Goal: Task Accomplishment & Management: Use online tool/utility

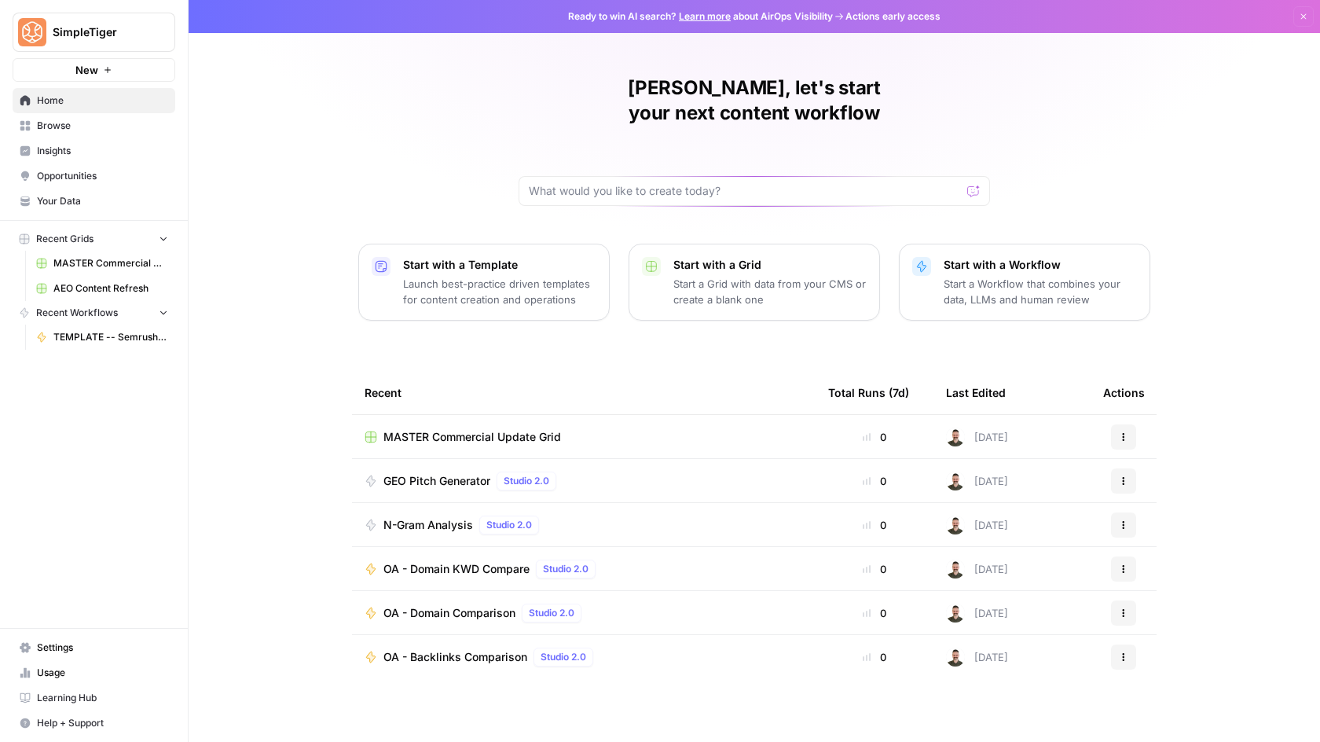
click at [82, 261] on span "MASTER Commercial Update Grid" at bounding box center [110, 263] width 115 height 14
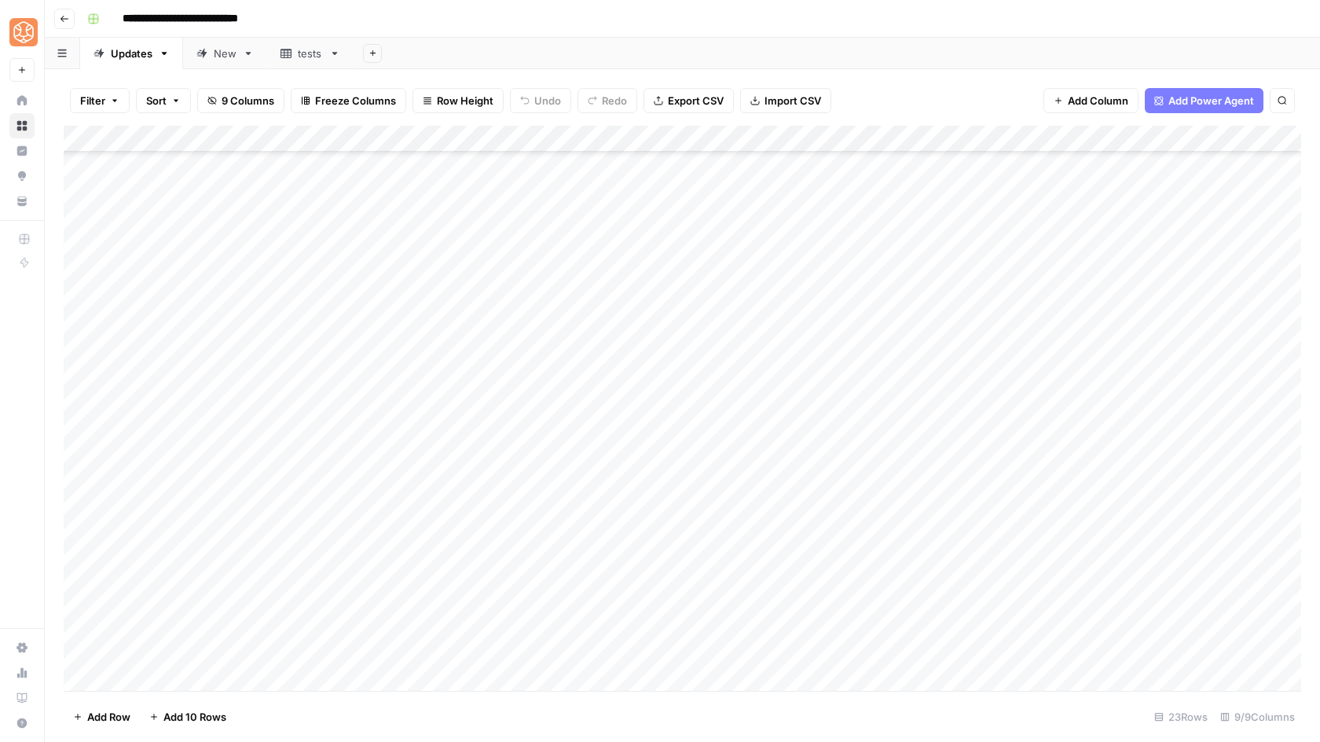
scroll to position [101, 0]
click at [181, 675] on div "Add Column" at bounding box center [683, 408] width 1238 height 565
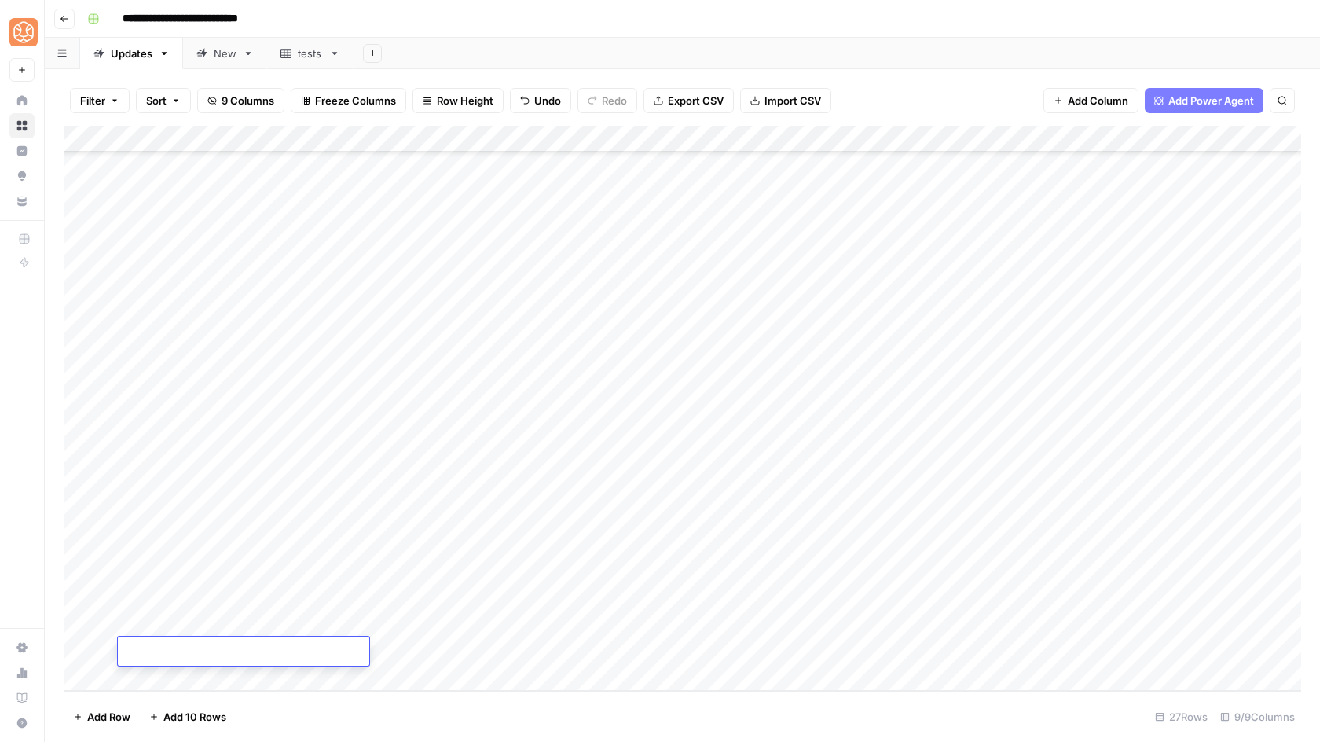
click at [181, 675] on div "Add Column" at bounding box center [683, 408] width 1238 height 565
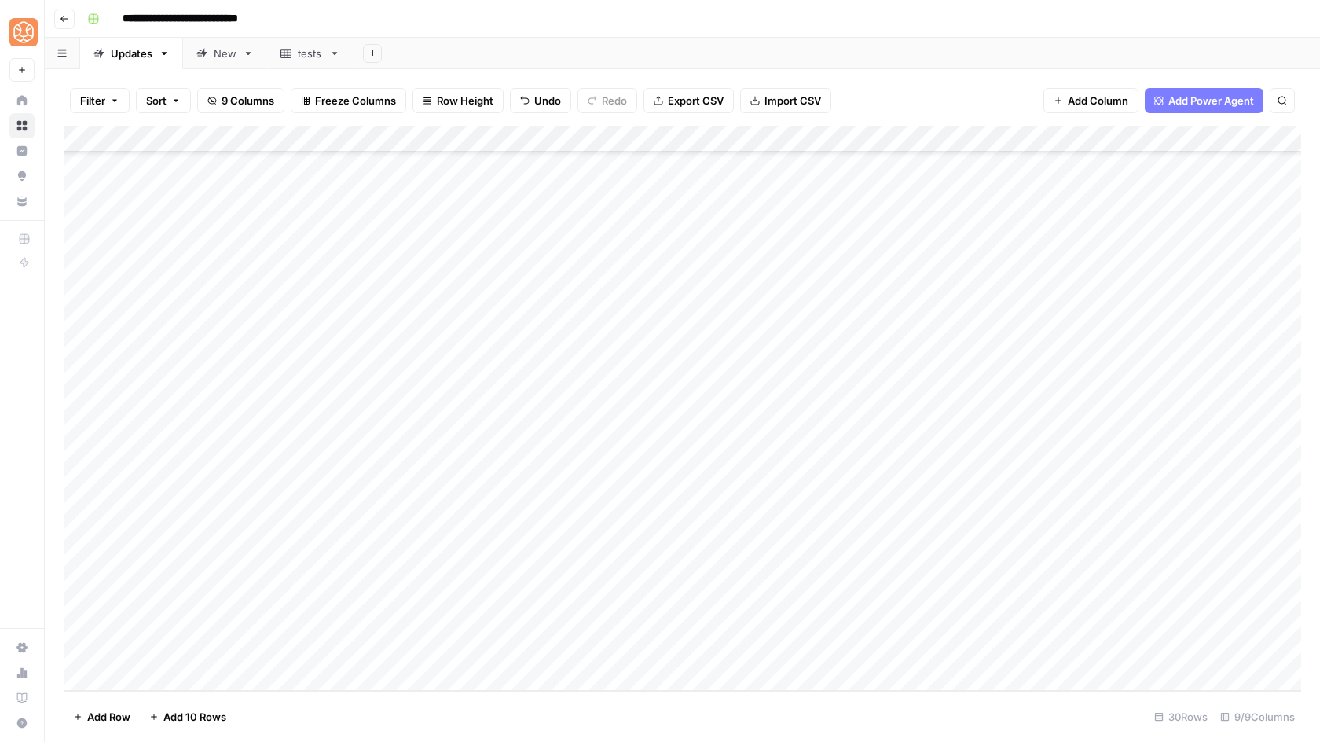
click at [181, 675] on div "Add Column" at bounding box center [683, 408] width 1238 height 565
click at [233, 406] on div "Add Column" at bounding box center [683, 408] width 1238 height 565
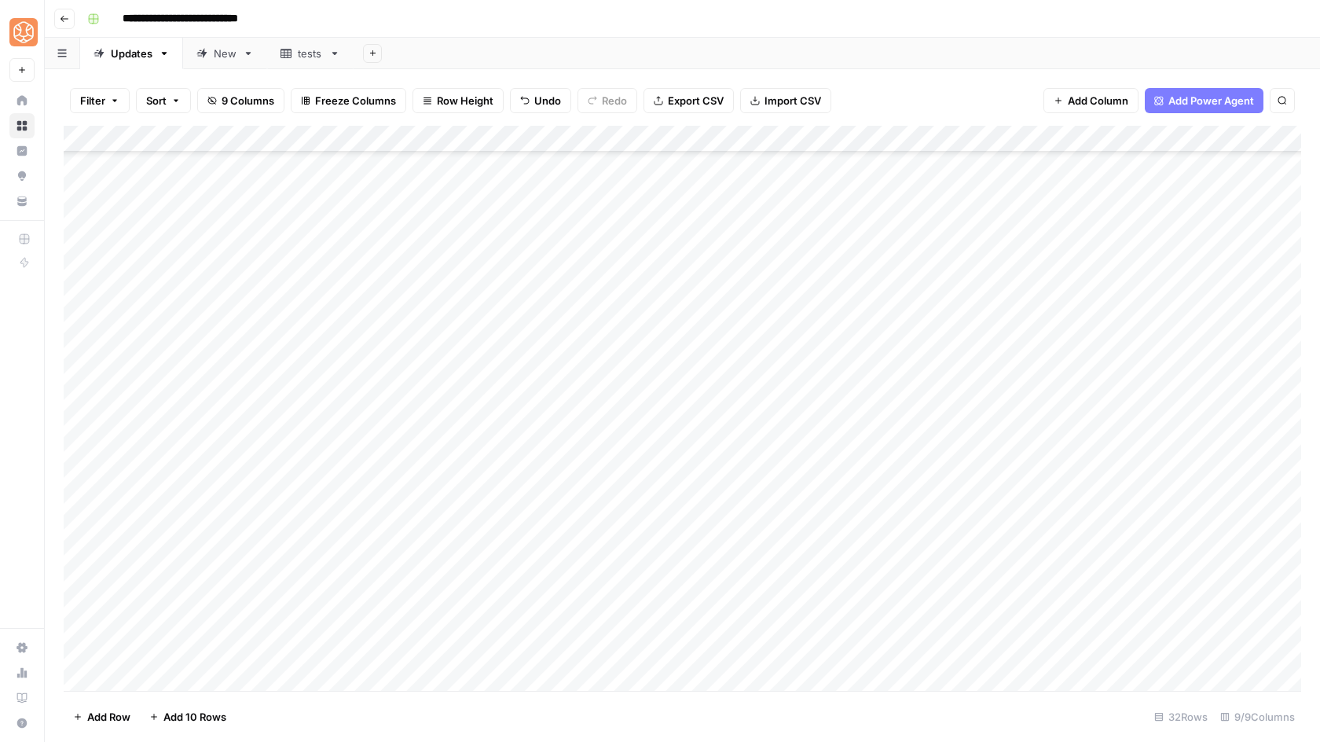
drag, startPoint x: 775, startPoint y: 228, endPoint x: 706, endPoint y: 228, distance: 68.4
click at [706, 228] on div "Add Column" at bounding box center [683, 408] width 1238 height 565
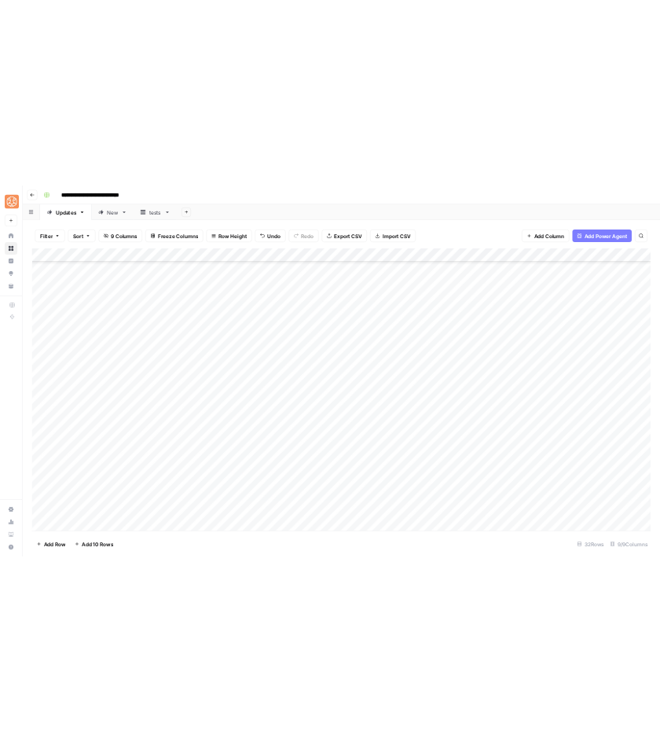
scroll to position [318, 0]
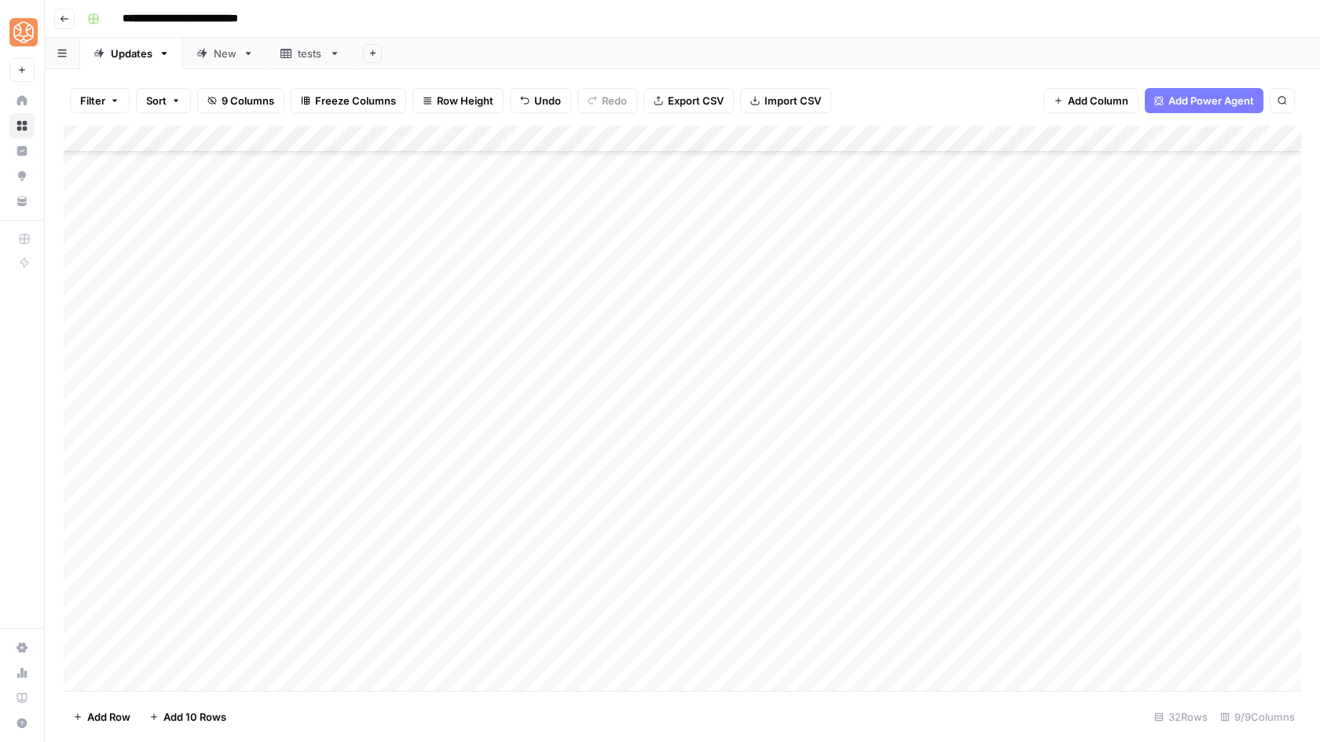
click at [691, 439] on div "Add Column" at bounding box center [683, 408] width 1238 height 565
click at [686, 460] on div "Add Column" at bounding box center [683, 408] width 1238 height 565
click at [339, 438] on div "Add Column" at bounding box center [683, 408] width 1238 height 565
click at [523, 436] on div "Add Column" at bounding box center [683, 408] width 1238 height 565
click at [1061, 432] on div "Add Column" at bounding box center [683, 408] width 1238 height 565
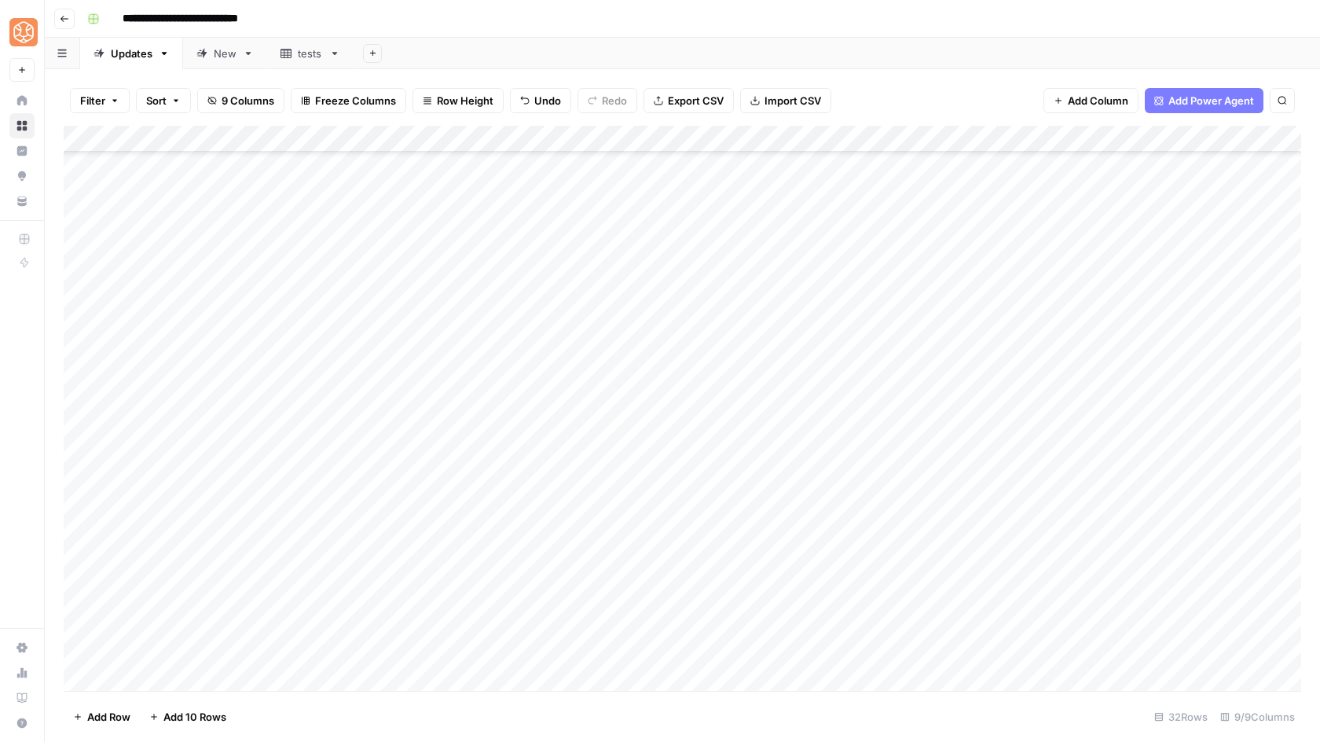
click at [512, 436] on div "Add Column" at bounding box center [683, 408] width 1238 height 565
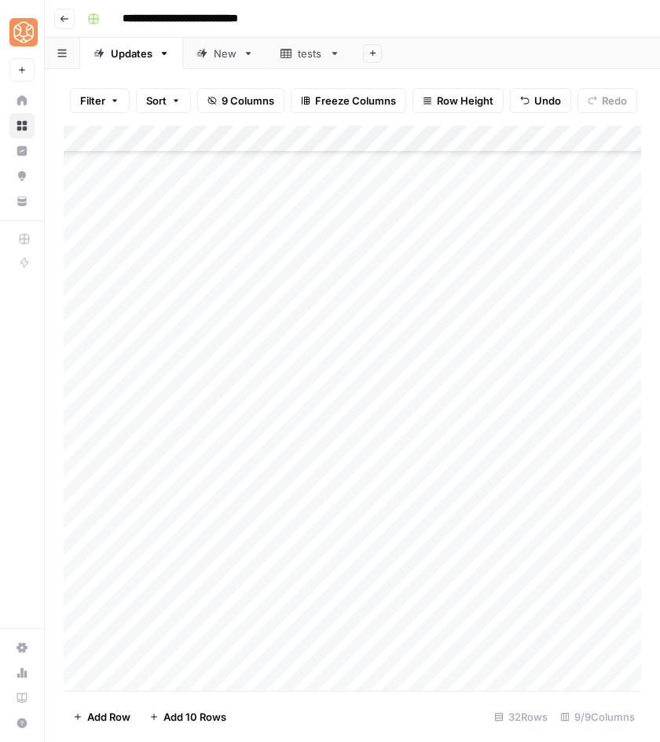
click at [446, 430] on div "Add Column" at bounding box center [353, 408] width 578 height 565
click at [498, 477] on div "Add Column" at bounding box center [353, 408] width 578 height 565
click at [499, 435] on div "Add Column" at bounding box center [353, 408] width 578 height 565
click at [291, 431] on div "Add Column" at bounding box center [353, 408] width 578 height 565
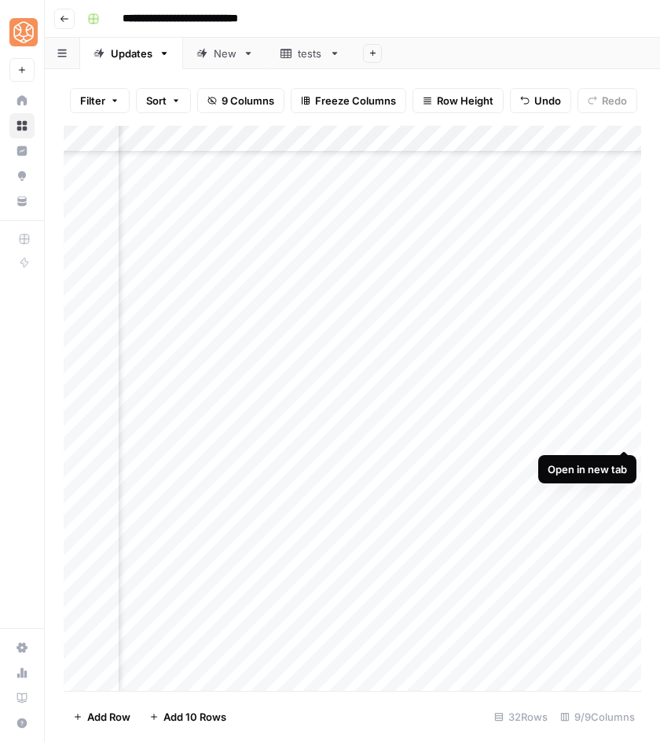
click at [626, 431] on div "Add Column" at bounding box center [353, 408] width 578 height 565
click at [282, 464] on div "Add Column" at bounding box center [353, 408] width 578 height 565
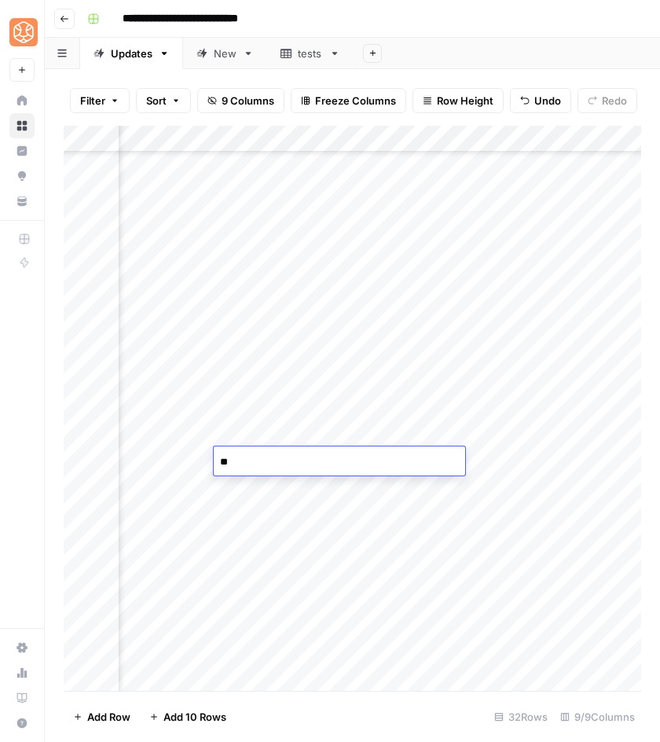
type textarea "*"
type textarea "**********"
click at [423, 458] on div "Add Column" at bounding box center [353, 408] width 578 height 565
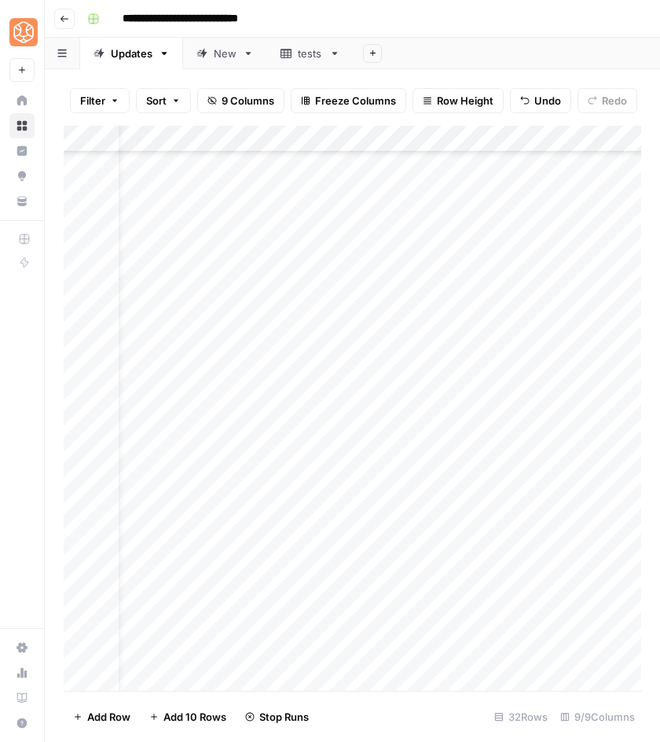
scroll to position [318, 0]
click at [158, 462] on div "Add Column" at bounding box center [353, 408] width 578 height 565
click at [329, 461] on div "Add Column" at bounding box center [353, 408] width 578 height 565
click at [542, 458] on div "Add Column" at bounding box center [353, 408] width 578 height 565
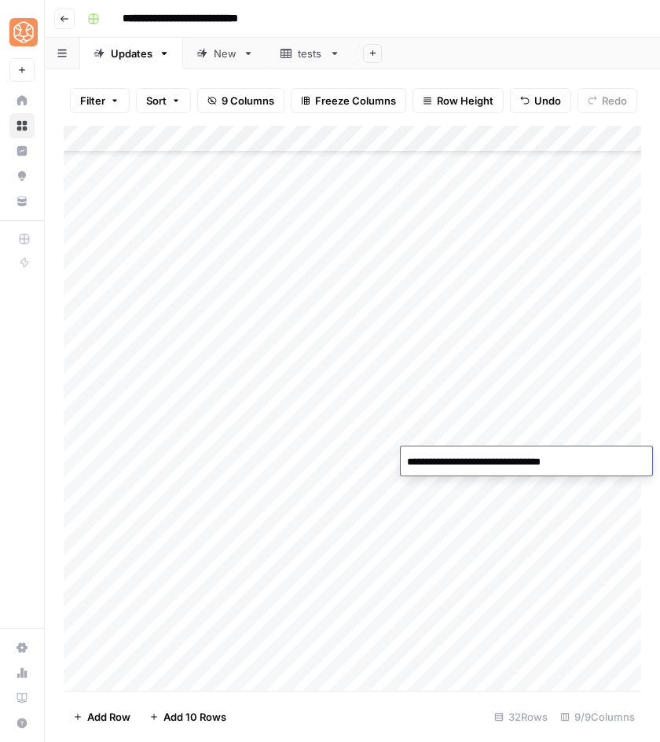
click at [508, 518] on div "Add Column" at bounding box center [353, 408] width 578 height 565
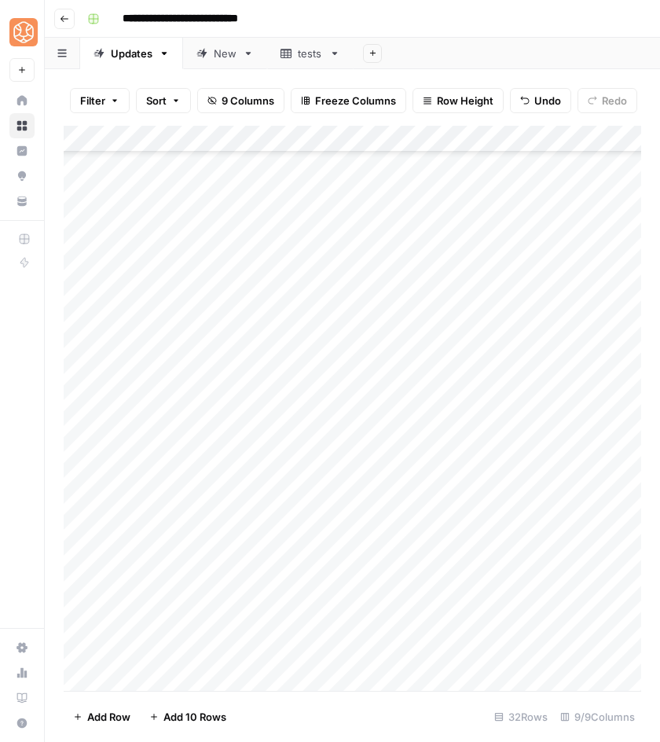
click at [494, 462] on div "Add Column" at bounding box center [353, 408] width 578 height 565
click at [555, 459] on div "Add Column" at bounding box center [353, 408] width 578 height 565
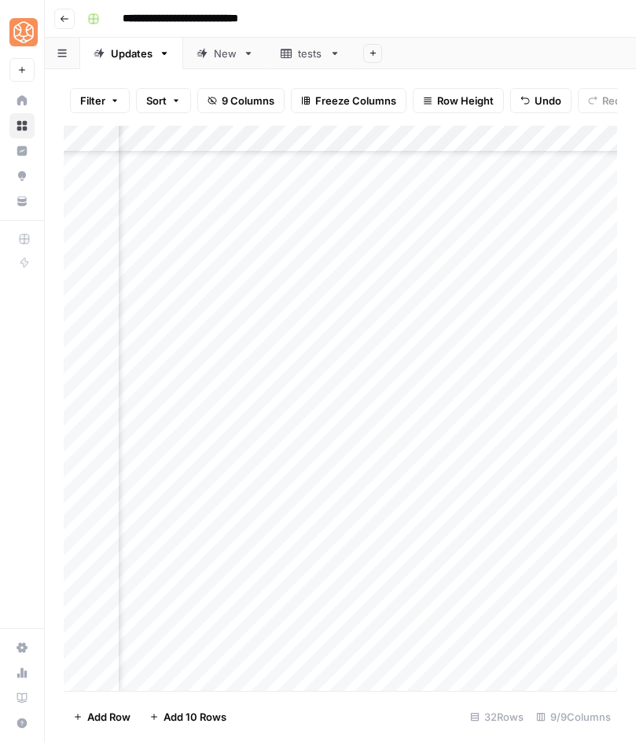
click at [229, 465] on div "Add Column" at bounding box center [340, 408] width 553 height 565
click at [222, 490] on div "Add Column" at bounding box center [340, 408] width 553 height 565
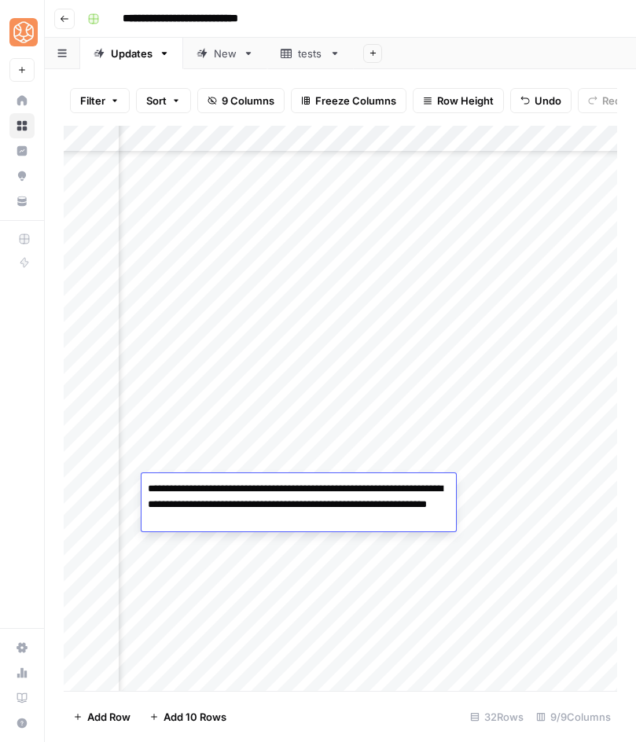
type textarea "**********"
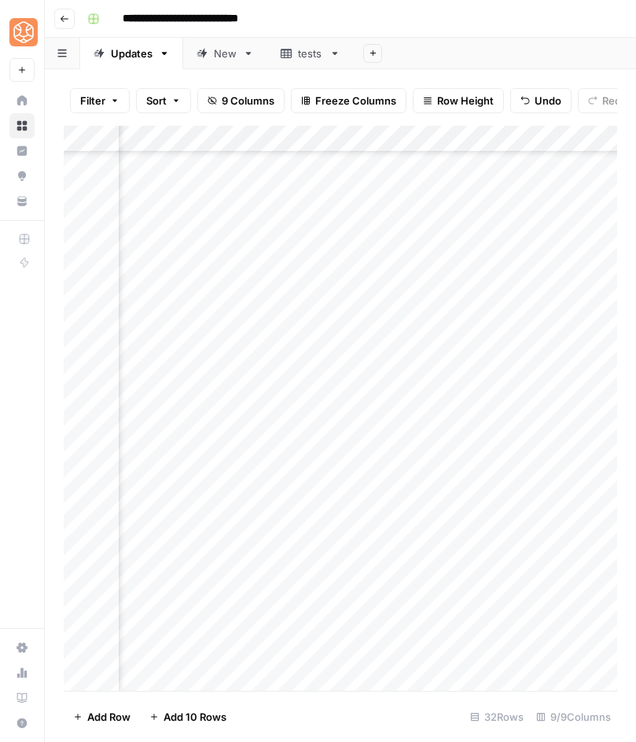
click at [352, 489] on div "Add Column" at bounding box center [340, 408] width 553 height 565
click at [553, 484] on div "Add Column" at bounding box center [340, 408] width 553 height 565
click at [191, 494] on div "Add Column" at bounding box center [340, 408] width 553 height 565
click at [189, 516] on div "Add Column" at bounding box center [340, 408] width 553 height 565
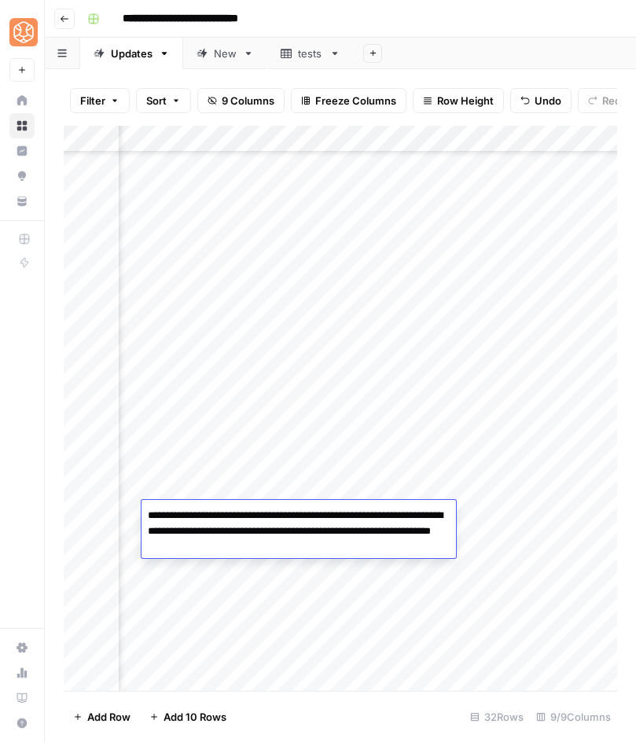
click at [146, 519] on textarea "**********" at bounding box center [298, 531] width 314 height 53
type textarea "**********"
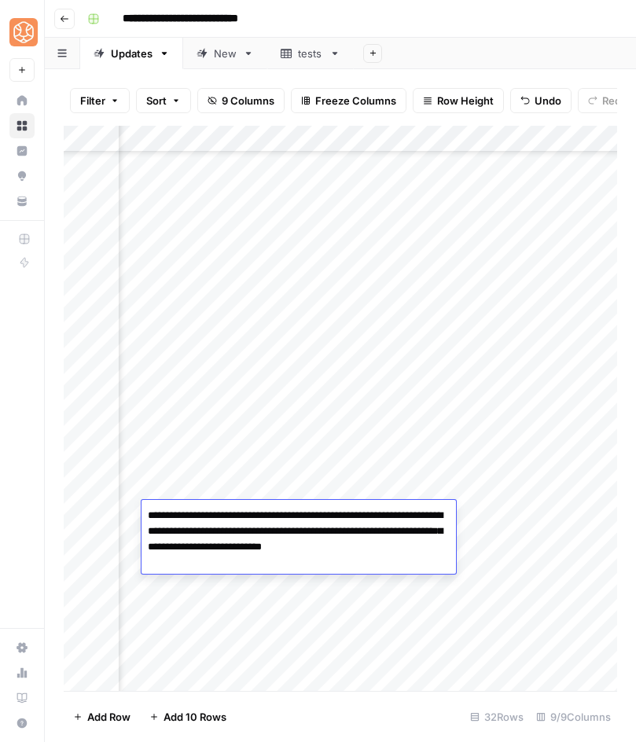
click at [418, 513] on textarea "**********" at bounding box center [298, 531] width 314 height 53
click at [294, 529] on textarea "**********" at bounding box center [298, 531] width 314 height 53
click at [425, 549] on textarea "**********" at bounding box center [298, 531] width 314 height 53
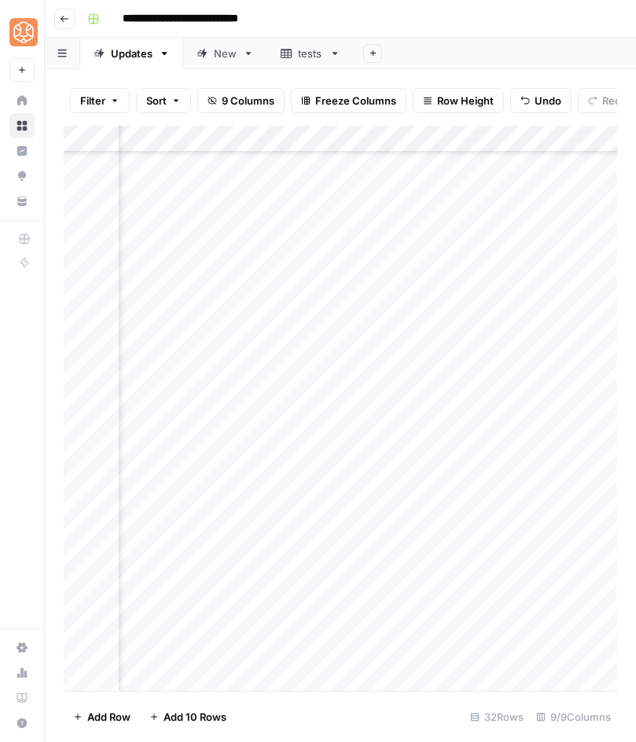
click at [354, 513] on div "Add Column" at bounding box center [340, 408] width 553 height 565
click at [549, 514] on div "Add Column" at bounding box center [340, 408] width 553 height 565
click at [211, 511] on div "Add Column" at bounding box center [340, 408] width 553 height 565
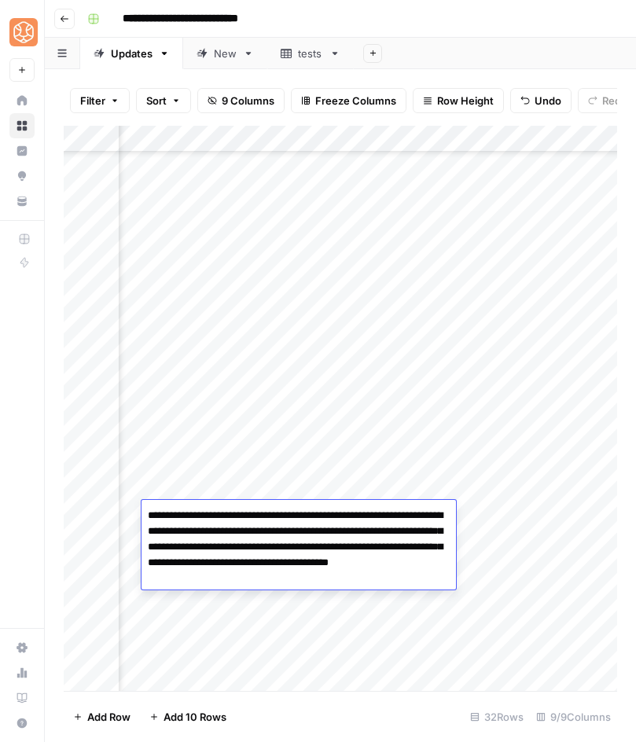
type textarea "**********"
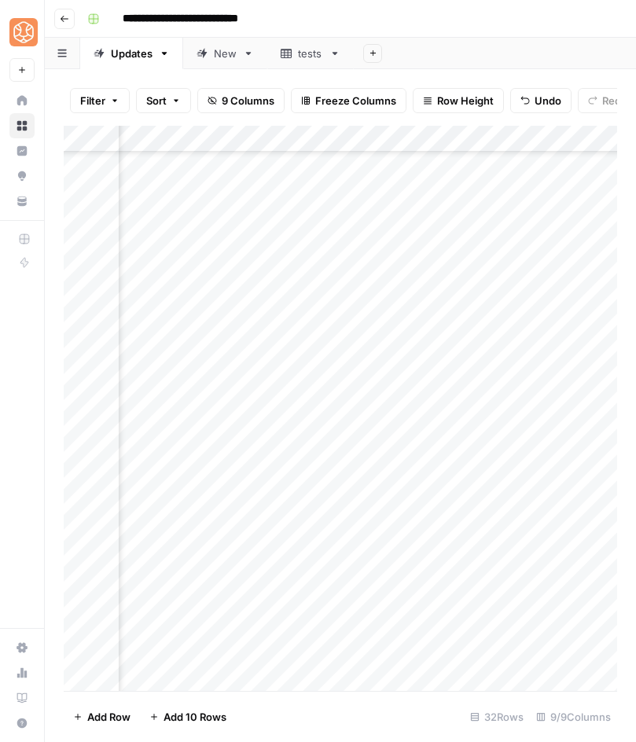
click at [240, 506] on div "Add Column" at bounding box center [340, 408] width 553 height 565
click at [353, 545] on div "Add Column" at bounding box center [340, 408] width 553 height 565
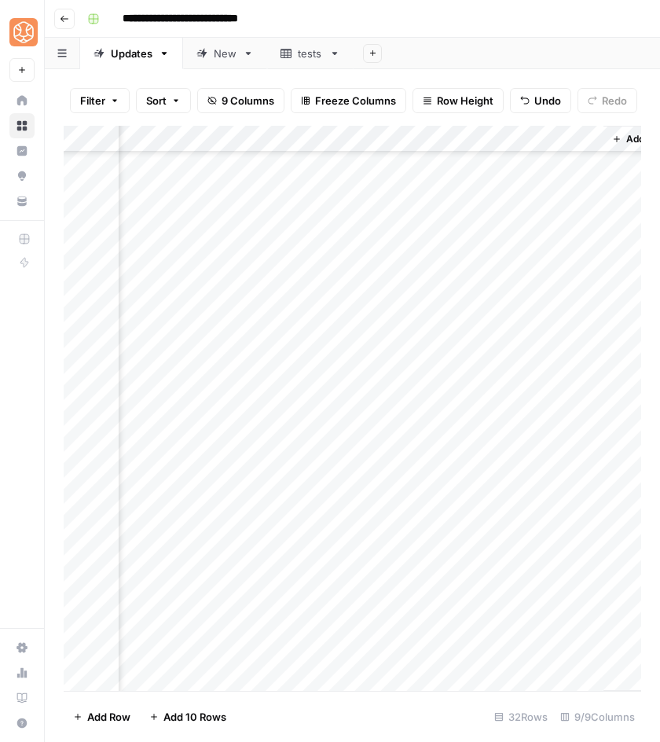
scroll to position [318, 777]
click at [486, 537] on div "Add Column" at bounding box center [353, 408] width 578 height 565
click at [485, 537] on div "Add Column" at bounding box center [353, 408] width 578 height 565
click at [473, 576] on div "Add Column" at bounding box center [353, 408] width 578 height 565
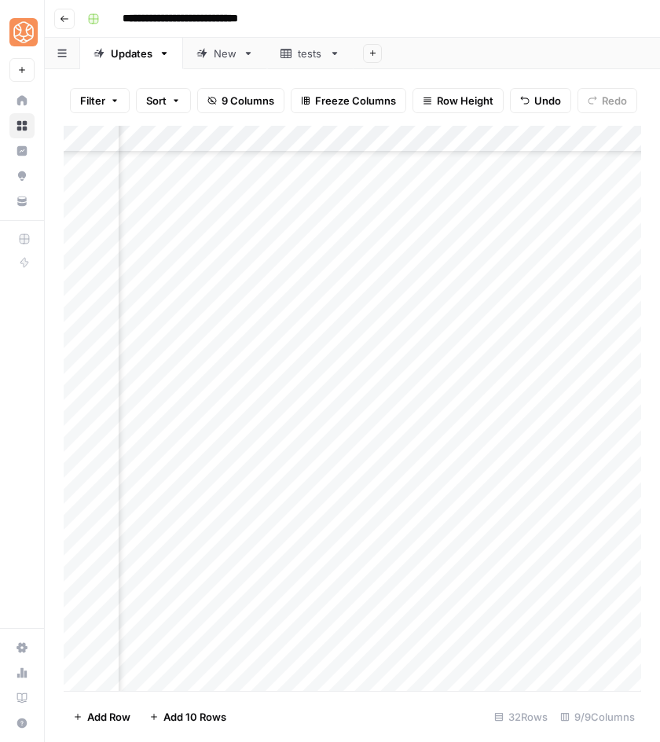
scroll to position [318, 567]
click at [491, 565] on div "Add Column" at bounding box center [353, 408] width 578 height 565
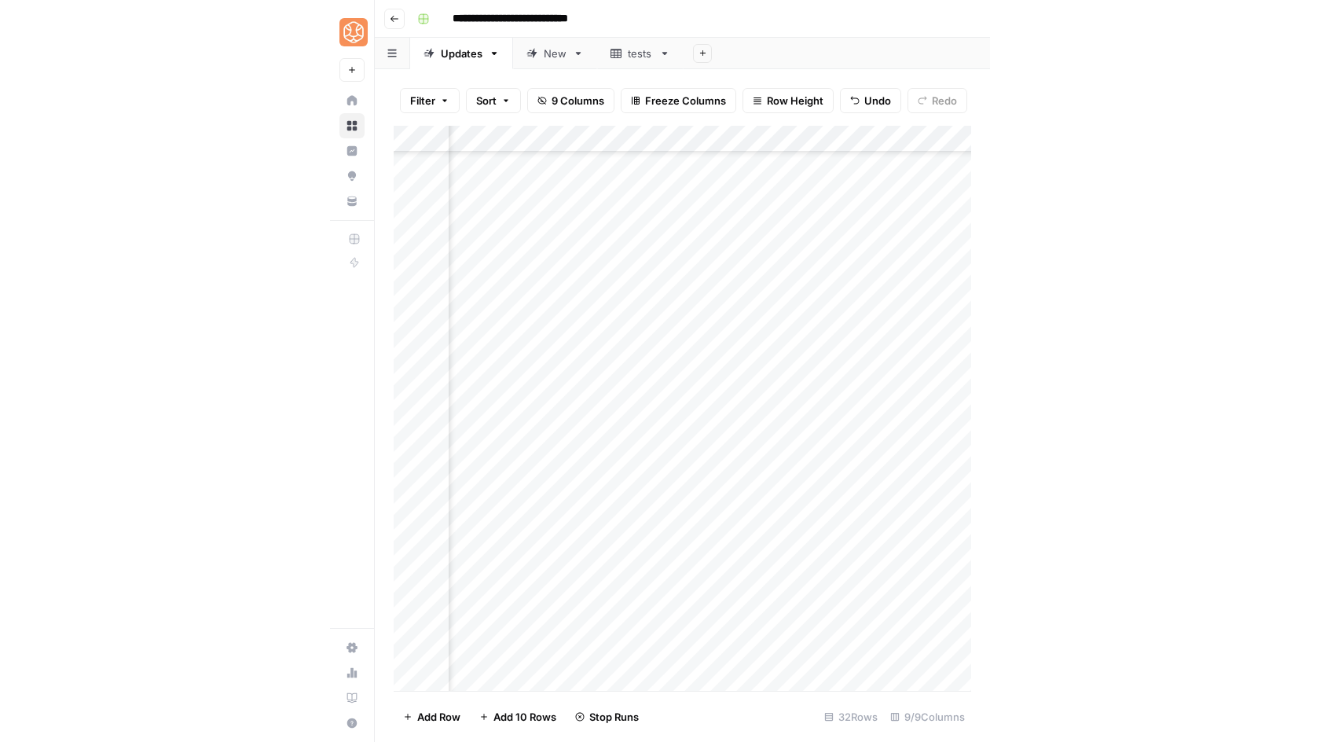
scroll to position [318, 679]
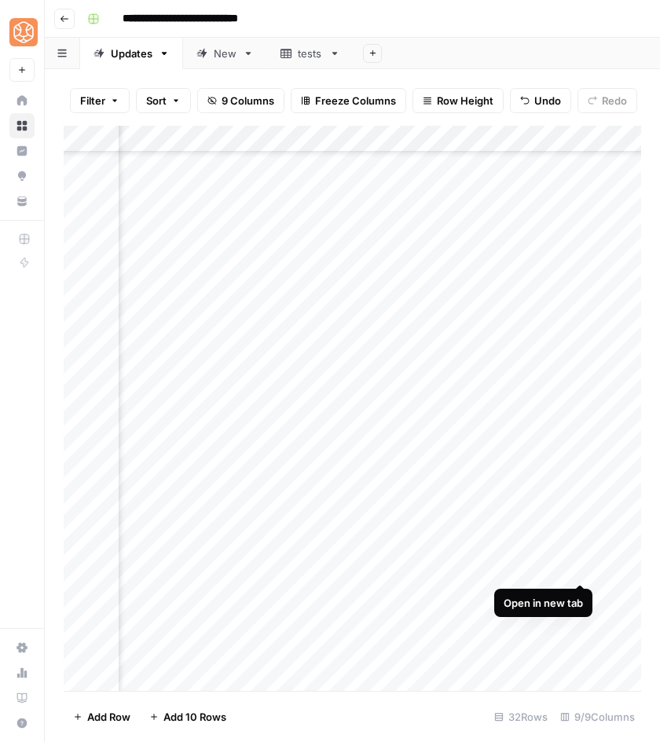
click at [581, 568] on div "Add Column" at bounding box center [353, 408] width 578 height 565
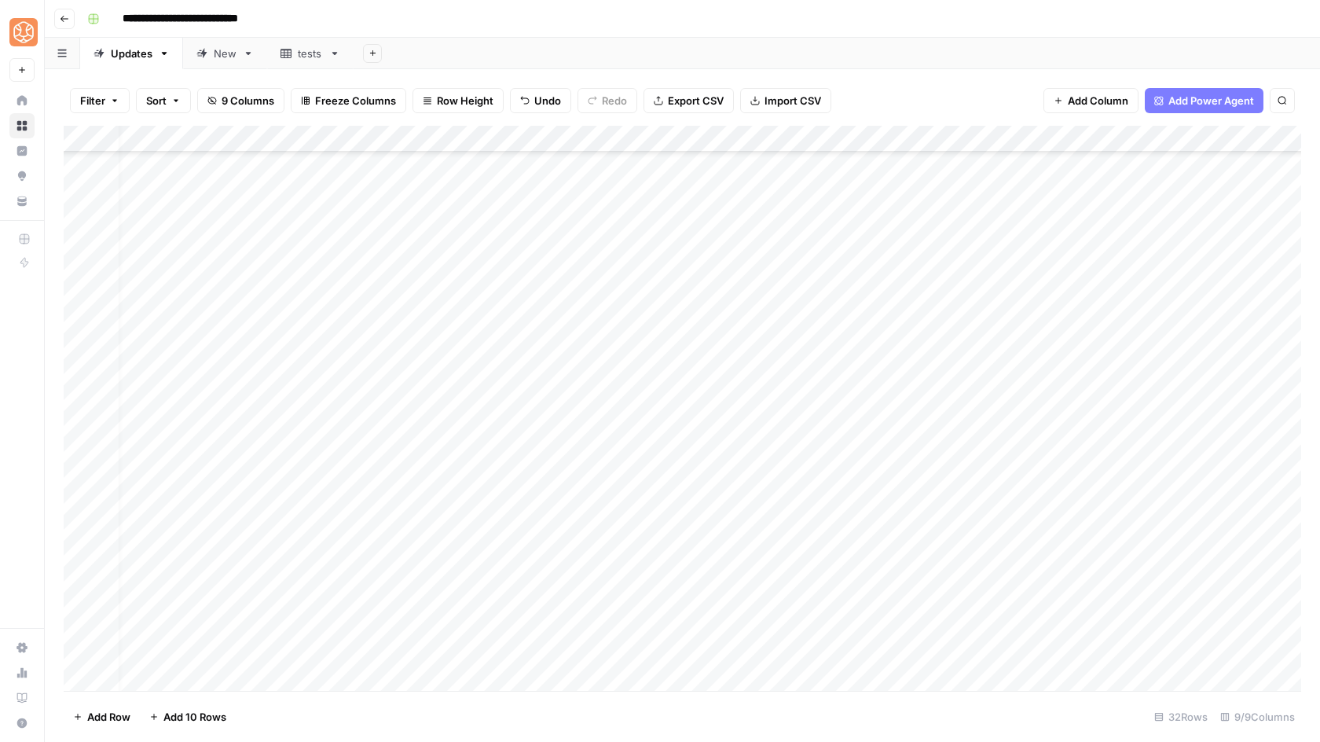
scroll to position [318, 0]
click at [225, 57] on div "New" at bounding box center [225, 54] width 23 height 16
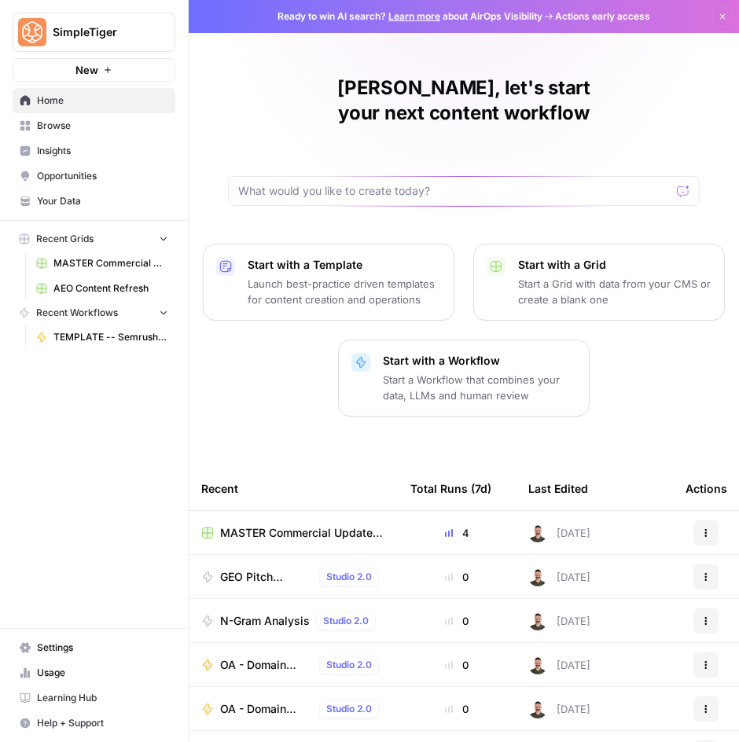
click at [75, 203] on span "Your Data" at bounding box center [102, 201] width 131 height 14
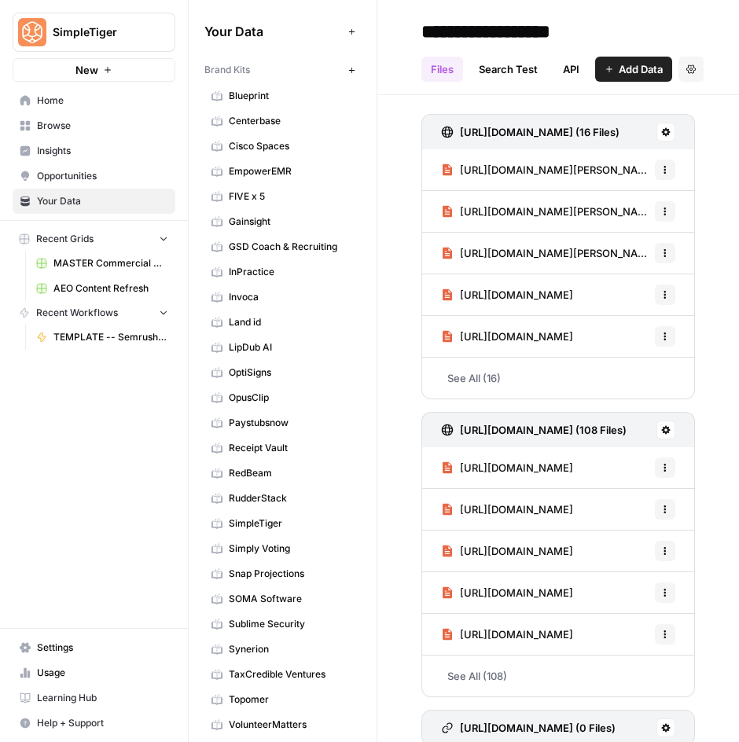
click at [254, 314] on link "Land id" at bounding box center [282, 322] width 156 height 25
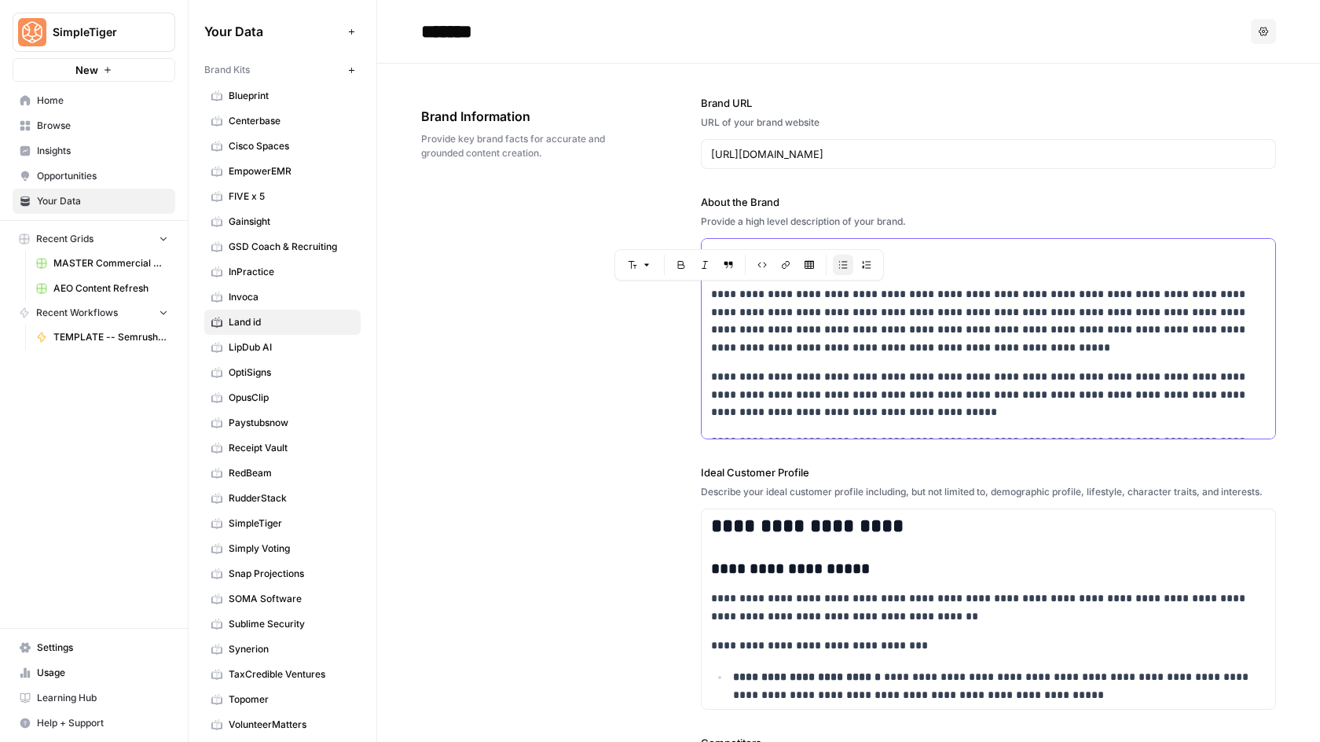
drag, startPoint x: 767, startPoint y: 294, endPoint x: 728, endPoint y: 296, distance: 39.4
click at [728, 296] on p "**********" at bounding box center [988, 321] width 555 height 72
copy p "********"
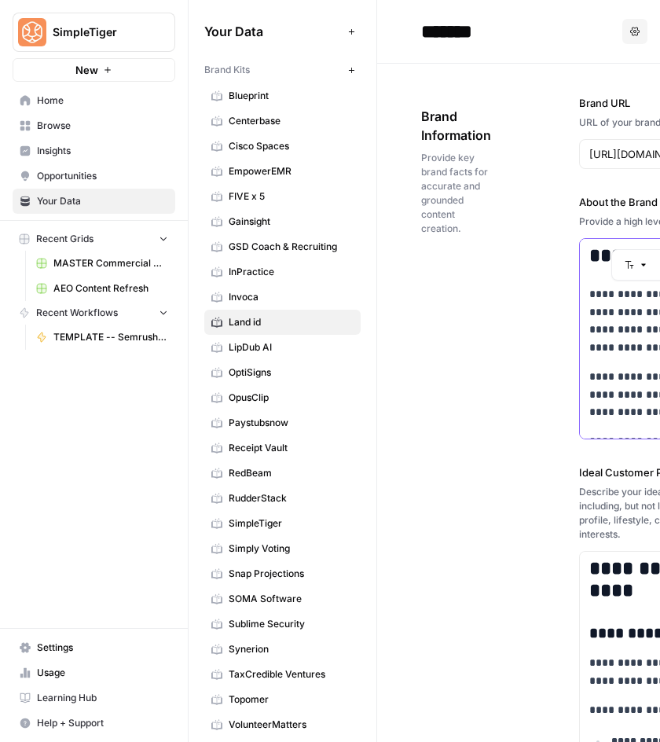
scroll to position [926, 0]
